Goal: Transaction & Acquisition: Purchase product/service

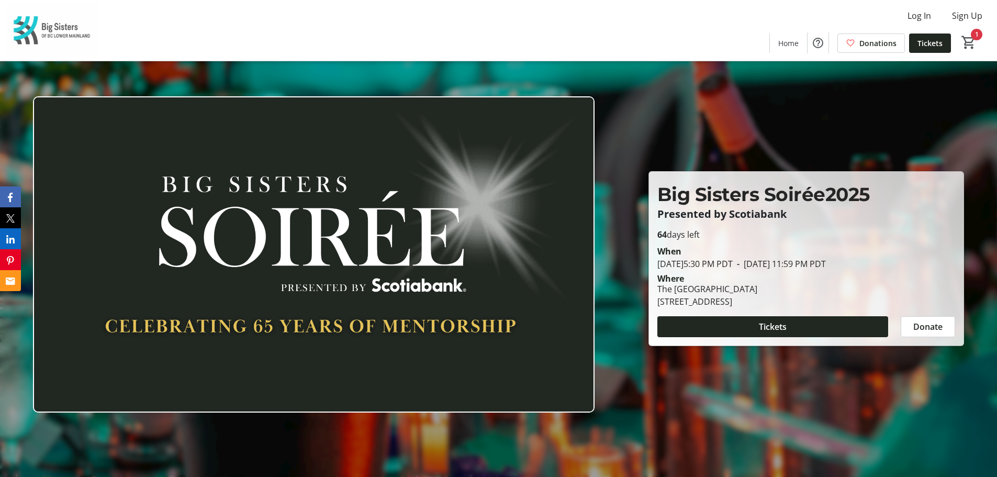
drag, startPoint x: 941, startPoint y: 40, endPoint x: 921, endPoint y: 60, distance: 28.5
click at [941, 40] on span "Tickets" at bounding box center [929, 43] width 25 height 11
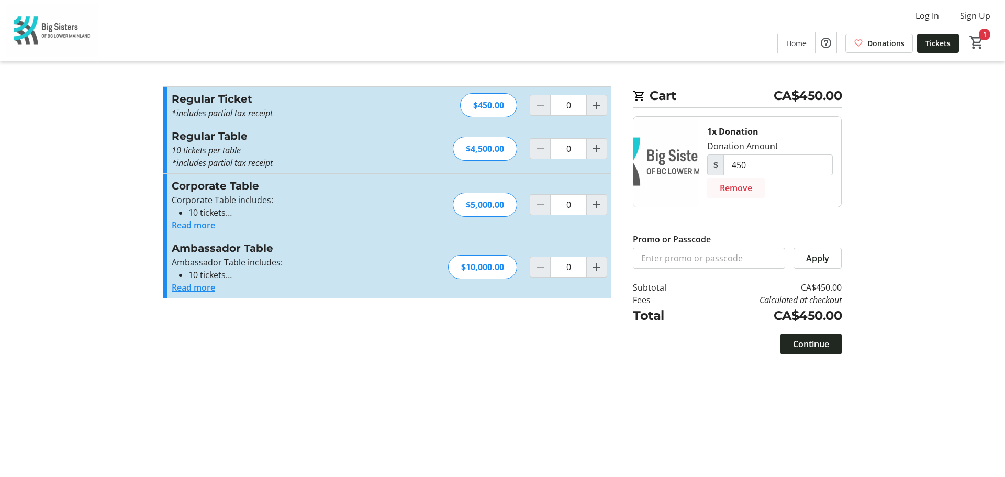
click at [728, 182] on span "Remove" at bounding box center [735, 188] width 32 height 13
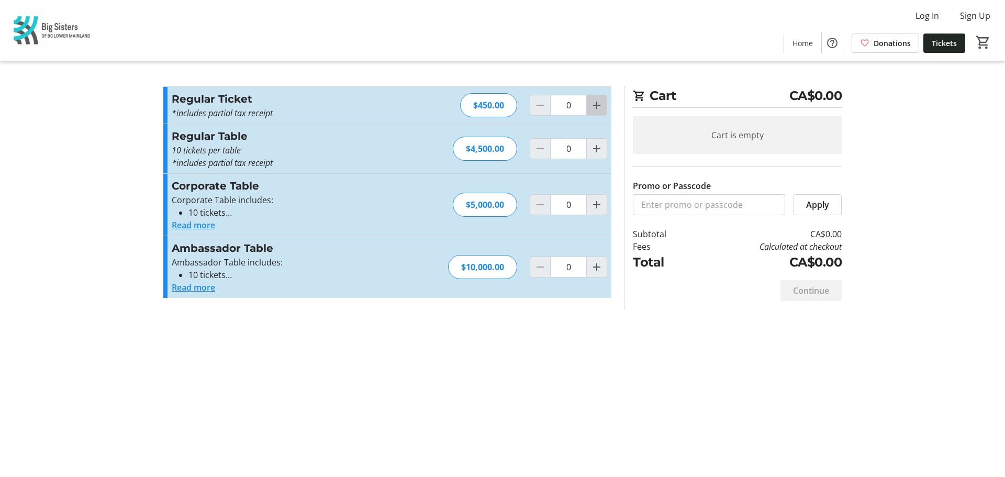
click at [602, 106] on mat-icon "Increment by one" at bounding box center [596, 105] width 13 height 13
type input "1"
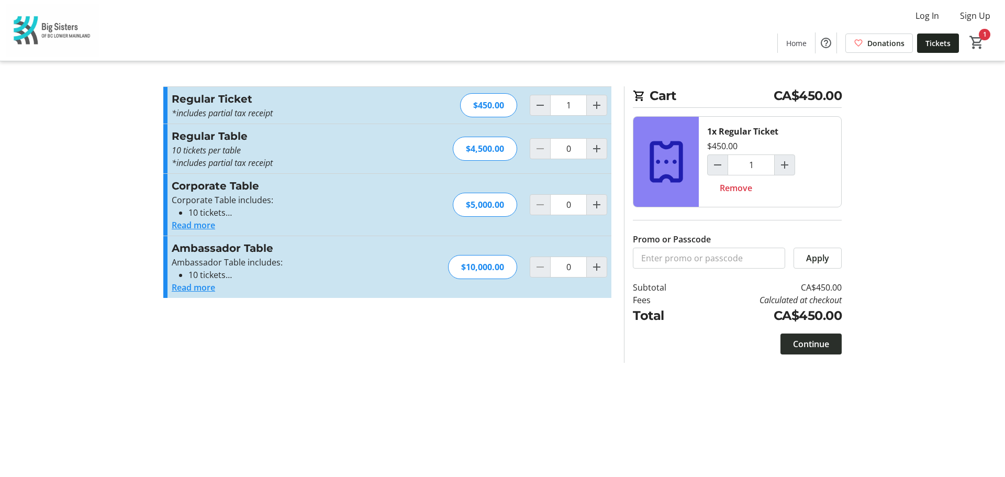
click at [798, 334] on span at bounding box center [810, 343] width 61 height 25
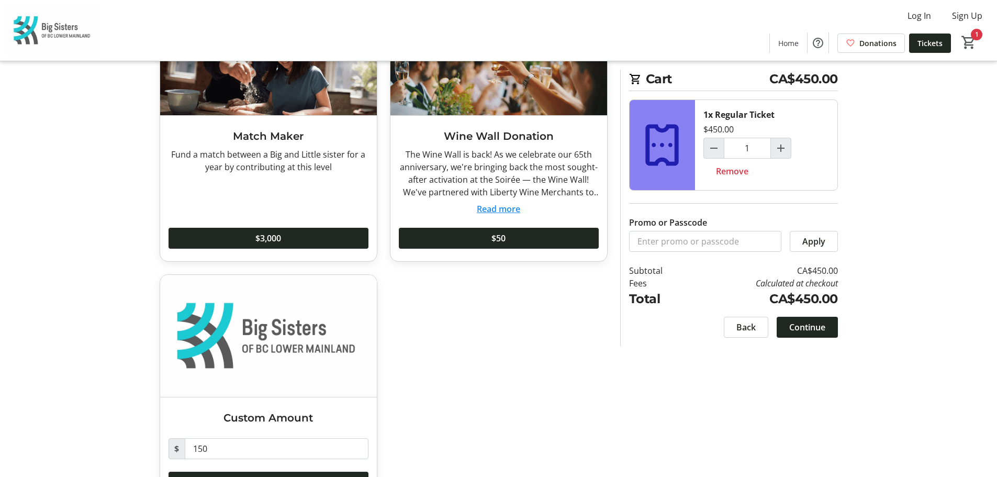
scroll to position [658, 0]
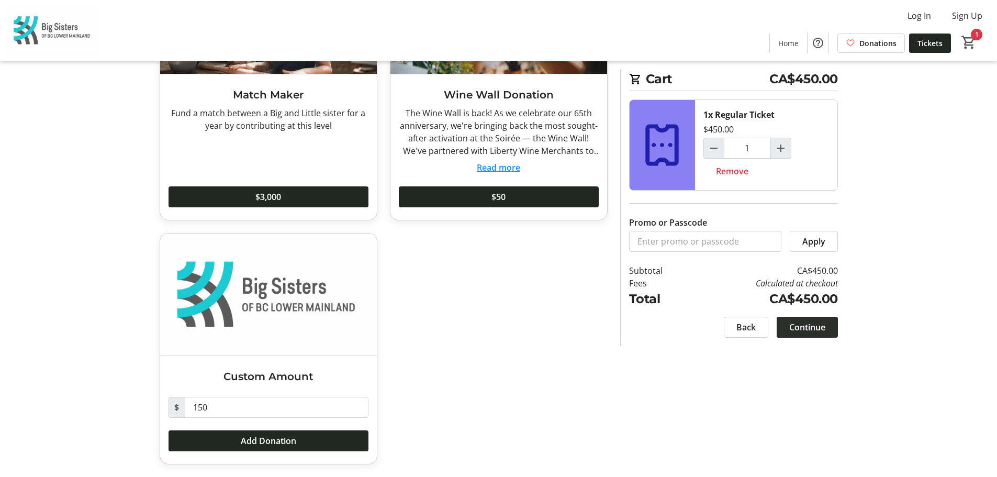
click at [821, 324] on span "Continue" at bounding box center [807, 327] width 36 height 13
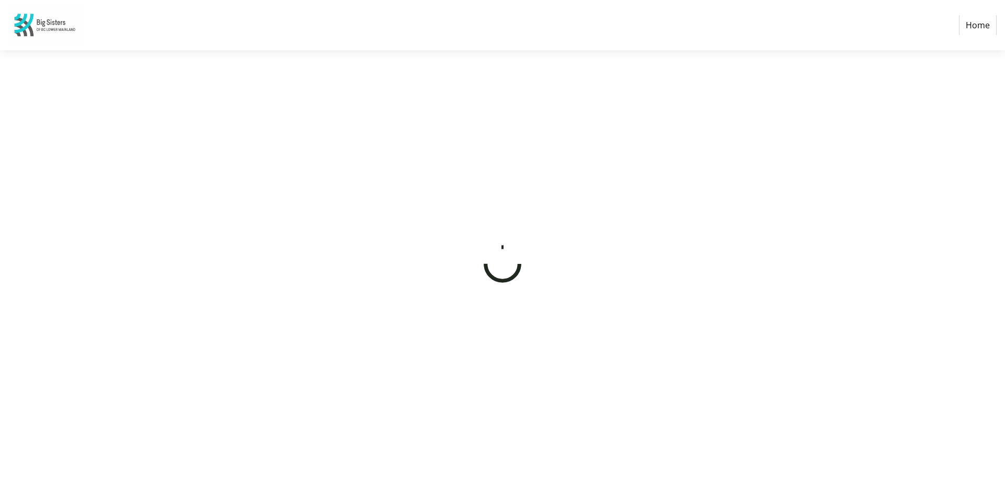
select select "CA"
